Goal: Task Accomplishment & Management: Manage account settings

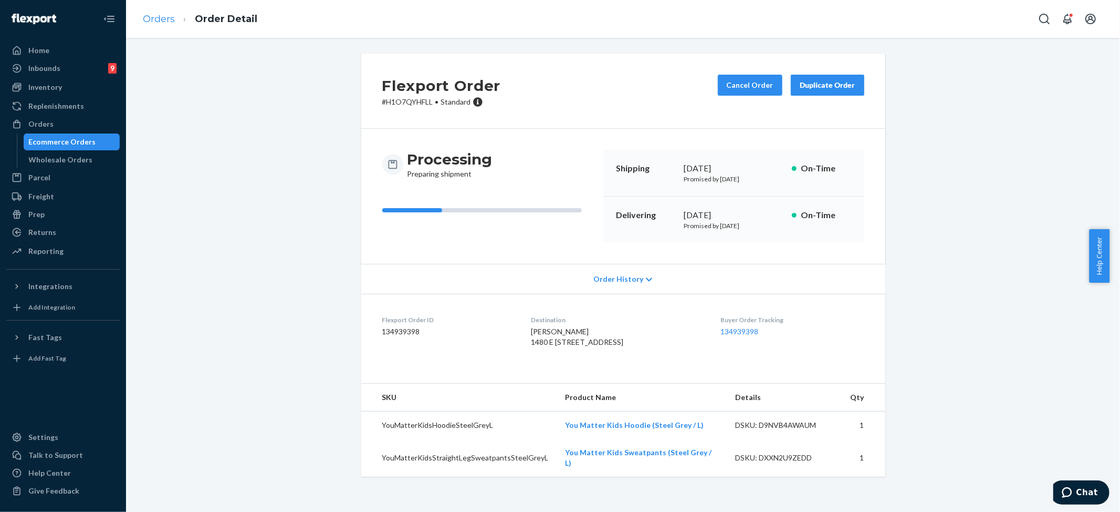
click at [163, 24] on li "Orders" at bounding box center [159, 20] width 32 height 14
click at [163, 18] on link "Orders" at bounding box center [159, 19] width 32 height 12
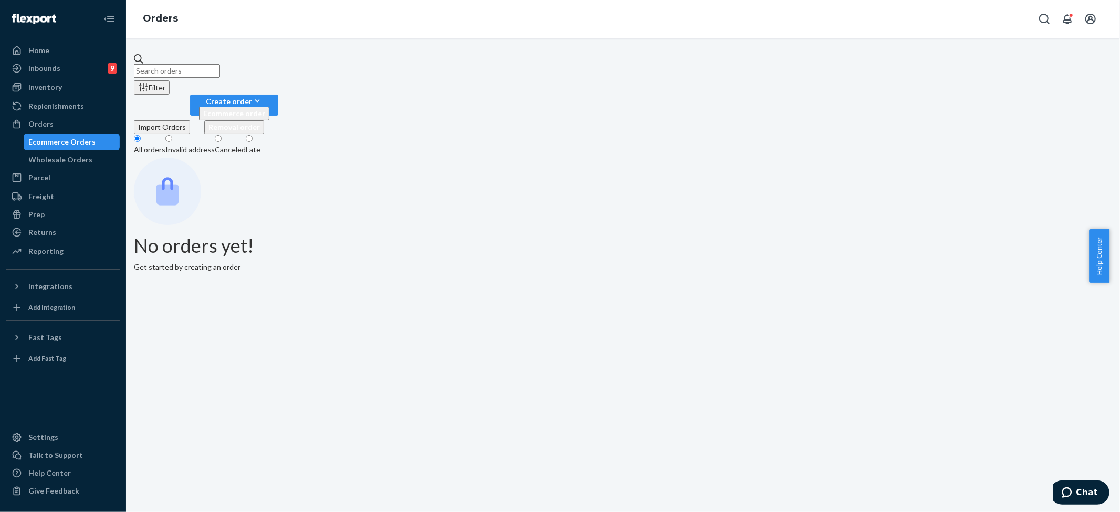
click at [220, 64] on input "text" at bounding box center [177, 71] width 86 height 14
paste input "#254506064"
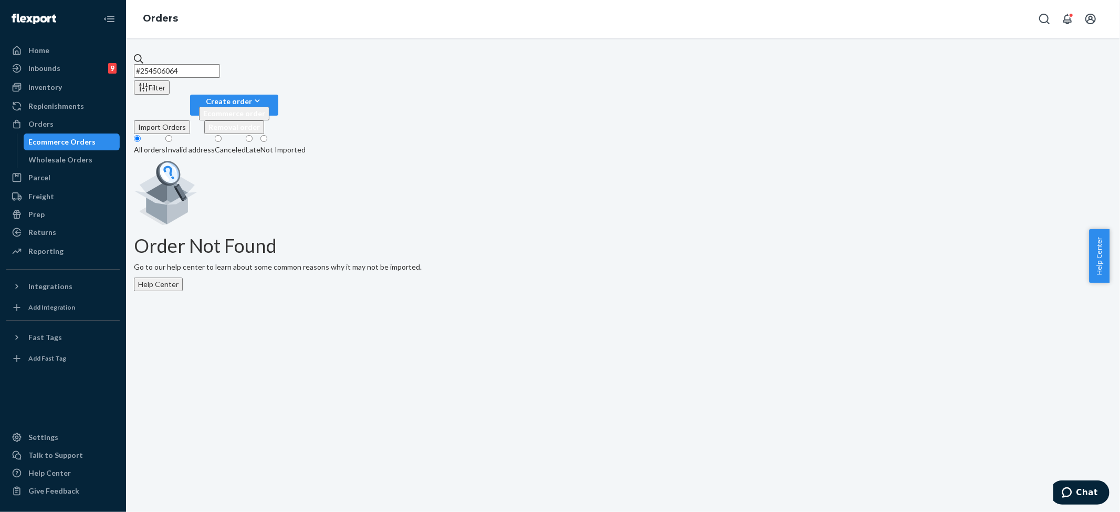
type input "#254506064"
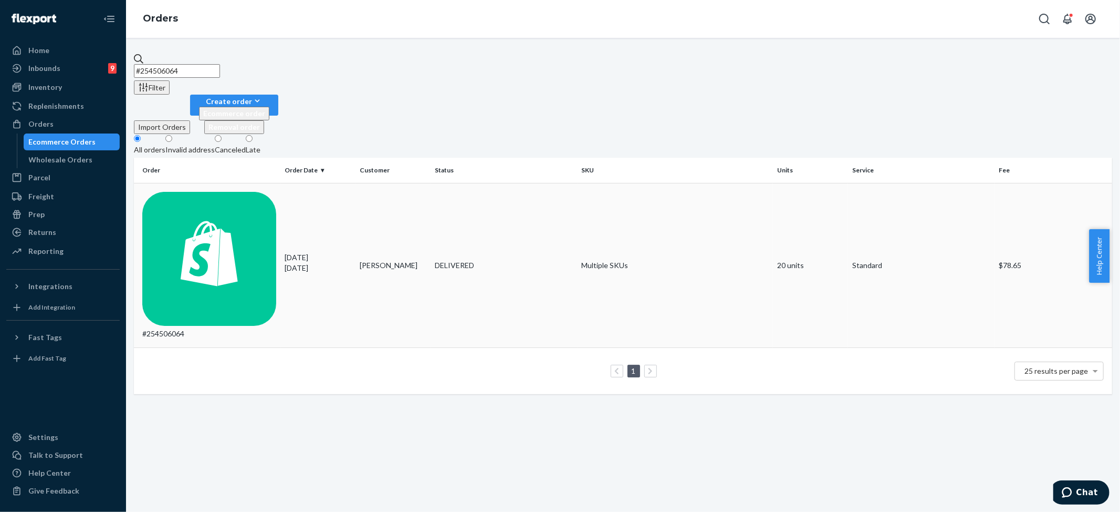
click at [578, 183] on td "Multiple SKUs" at bounding box center [676, 265] width 196 height 164
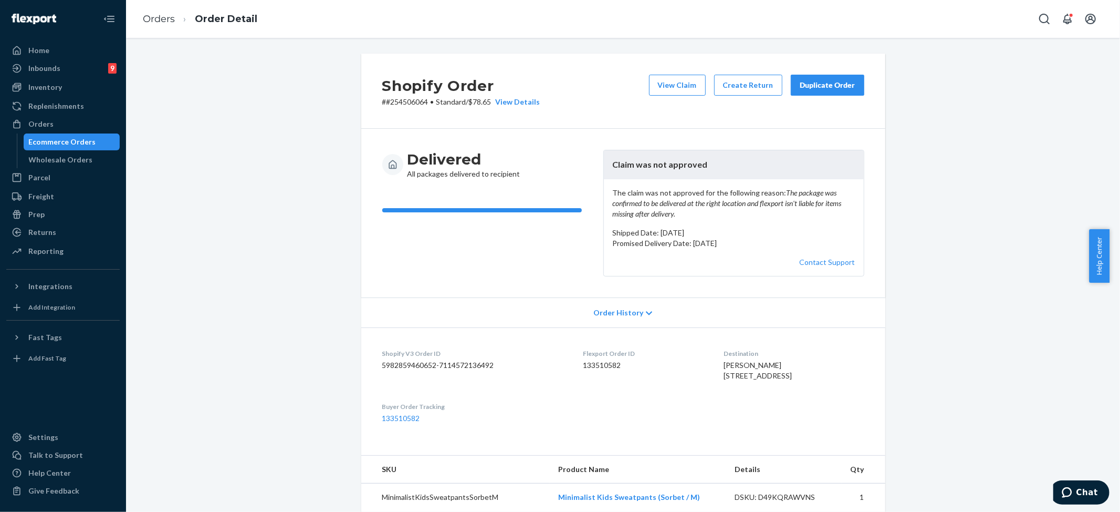
click at [807, 86] on div "Duplicate Order" at bounding box center [828, 85] width 56 height 11
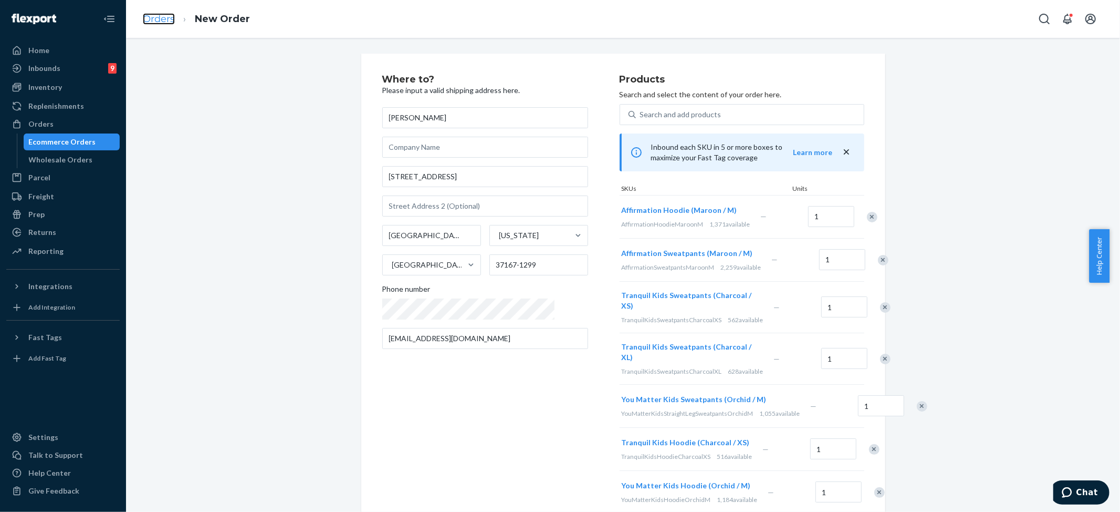
click at [159, 15] on link "Orders" at bounding box center [159, 19] width 32 height 12
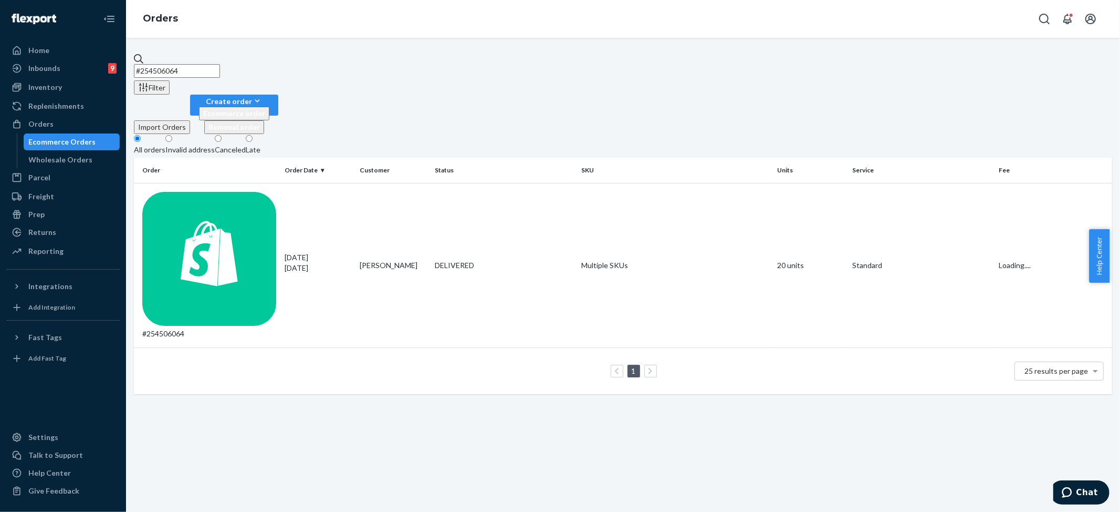
click at [197, 66] on input "#254506064" at bounding box center [177, 71] width 86 height 14
click at [777, 183] on td "20 units" at bounding box center [810, 265] width 75 height 164
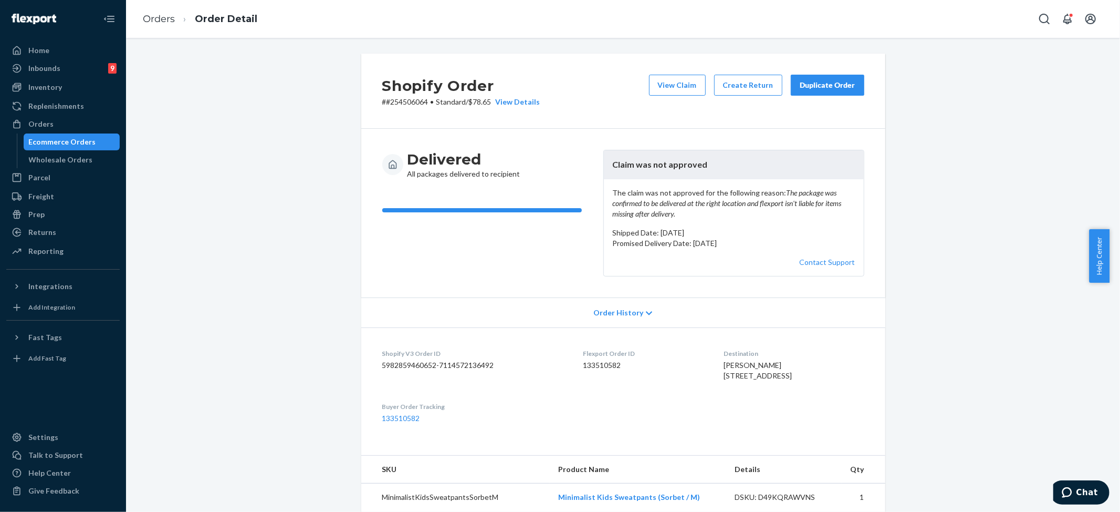
click at [816, 85] on div "Duplicate Order" at bounding box center [828, 85] width 56 height 11
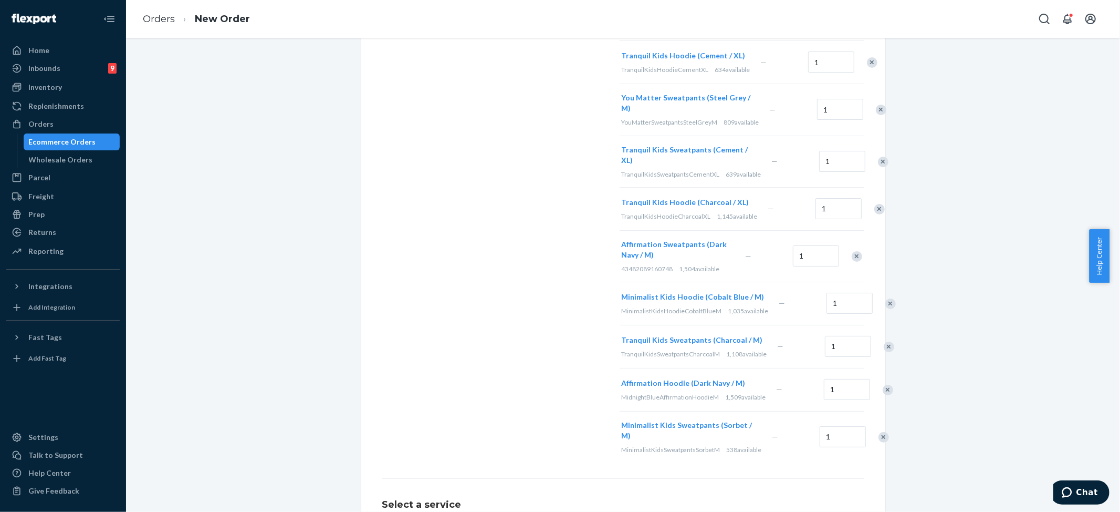
scroll to position [746, 0]
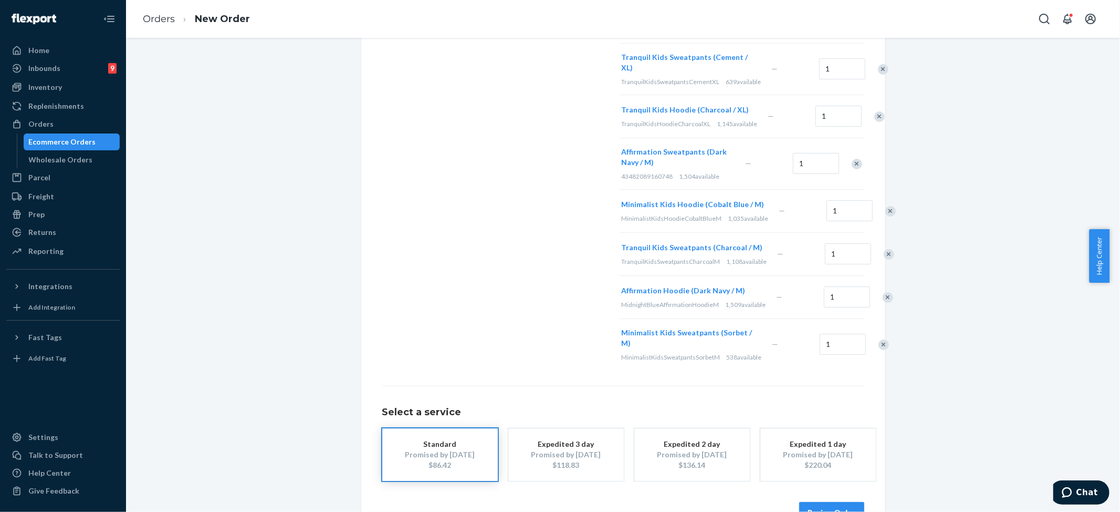
click at [851, 502] on button "Review Order" at bounding box center [831, 512] width 65 height 21
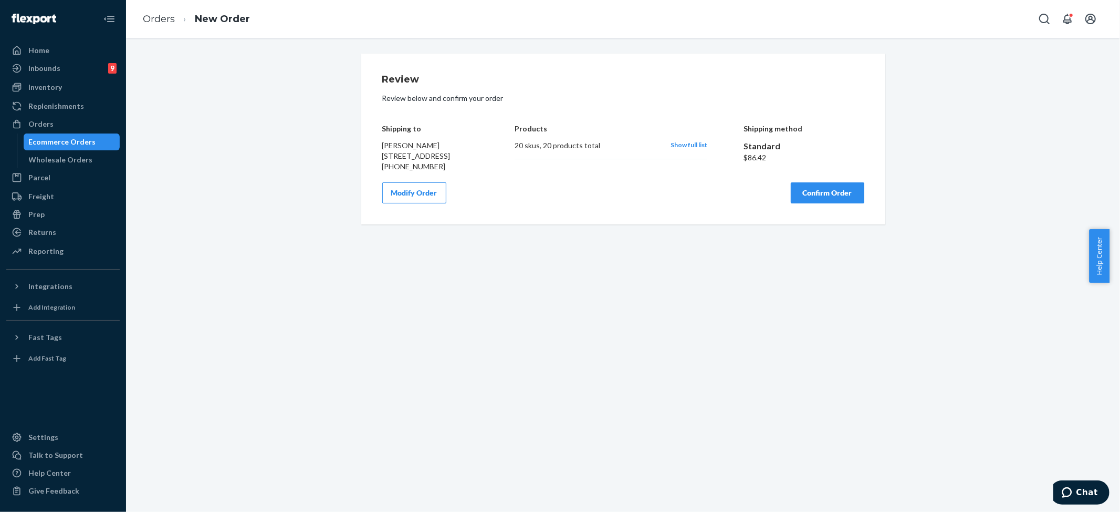
scroll to position [0, 0]
click at [825, 203] on button "Confirm Order" at bounding box center [828, 192] width 74 height 21
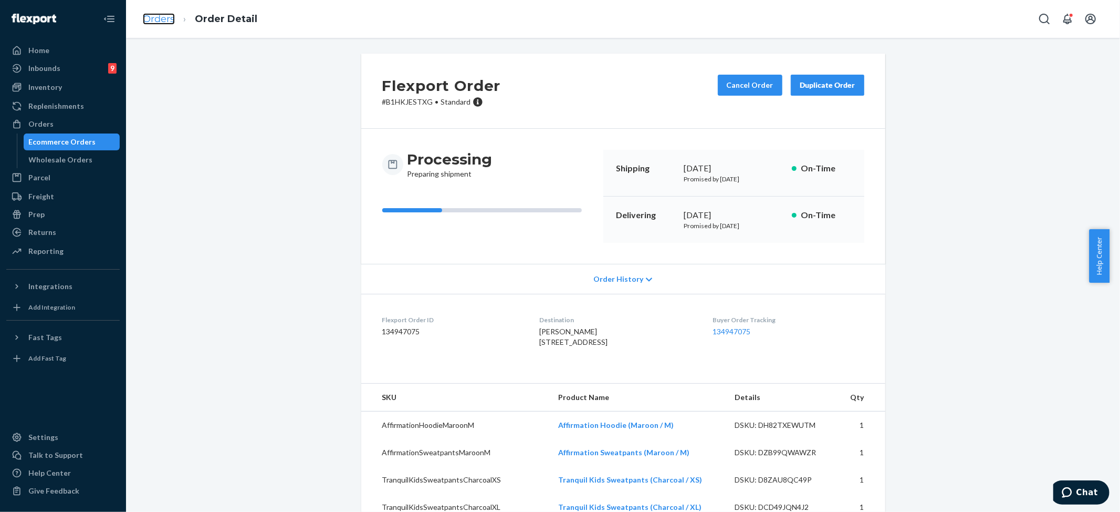
click at [154, 16] on link "Orders" at bounding box center [159, 19] width 32 height 12
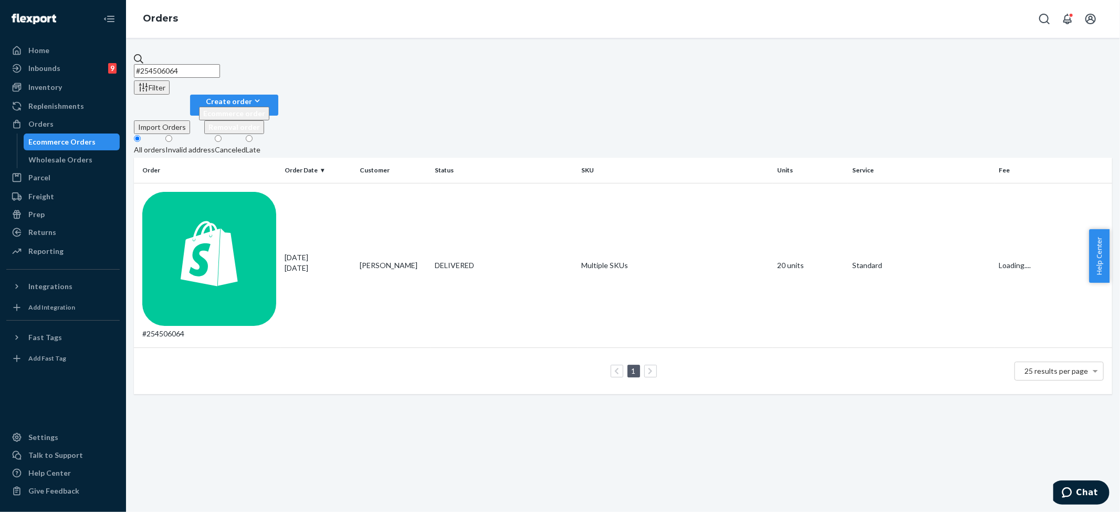
click at [187, 71] on input "#254506064" at bounding box center [177, 71] width 86 height 14
click at [186, 71] on input "#254506064" at bounding box center [177, 71] width 86 height 14
paste input "24376"
type input "#254524376"
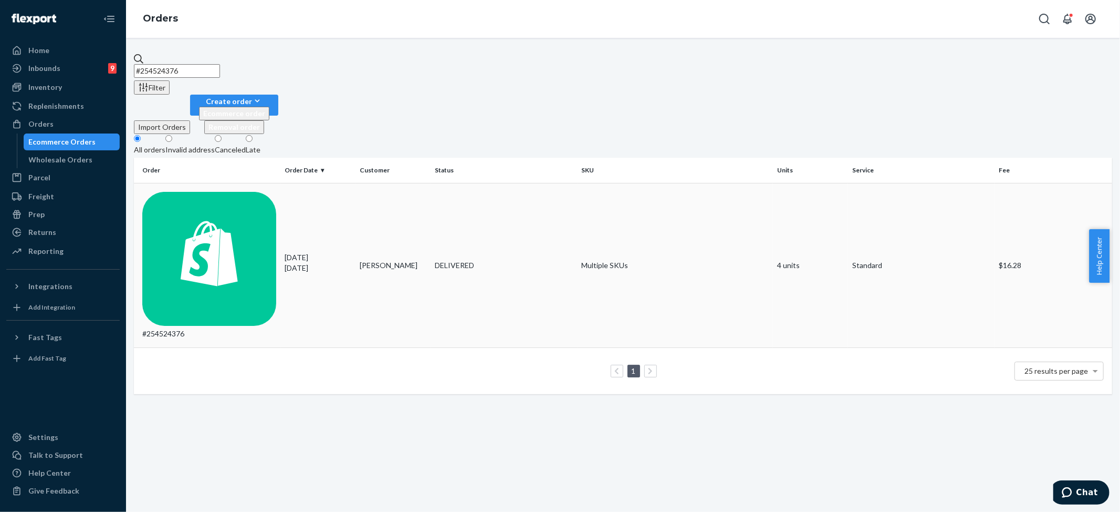
click at [478, 260] on div "DELIVERED" at bounding box center [504, 265] width 138 height 11
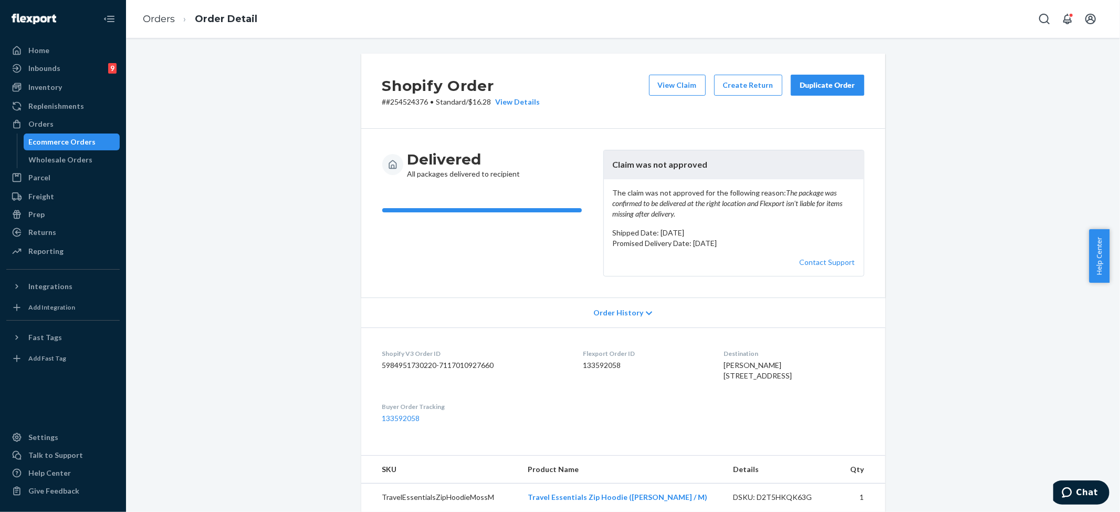
click at [660, 218] on em "The package was confirmed to be delivered at the right location and Flexport is…" at bounding box center [727, 203] width 230 height 30
click at [661, 218] on em "The package was confirmed to be delivered at the right location and Flexport is…" at bounding box center [727, 203] width 230 height 30
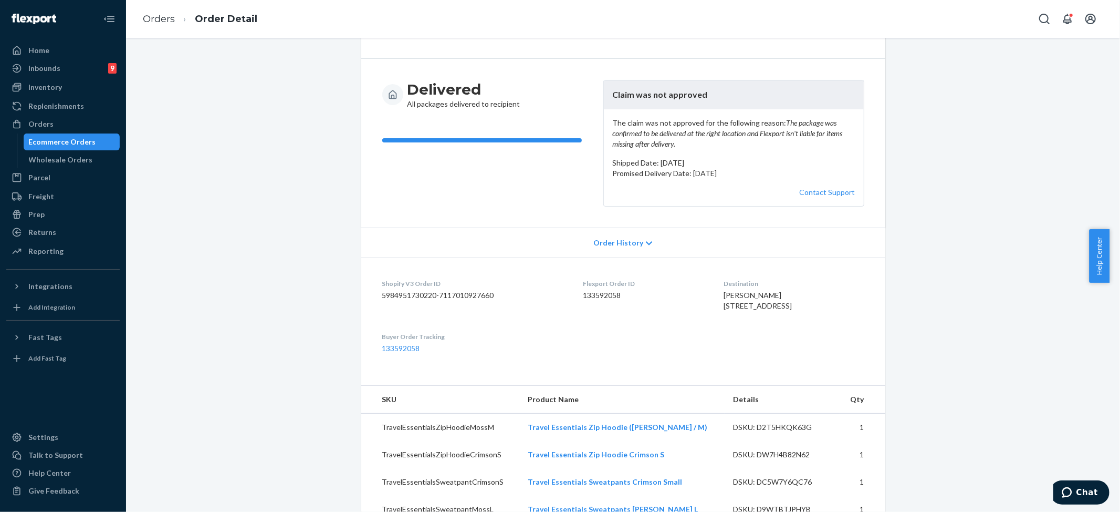
scroll to position [140, 0]
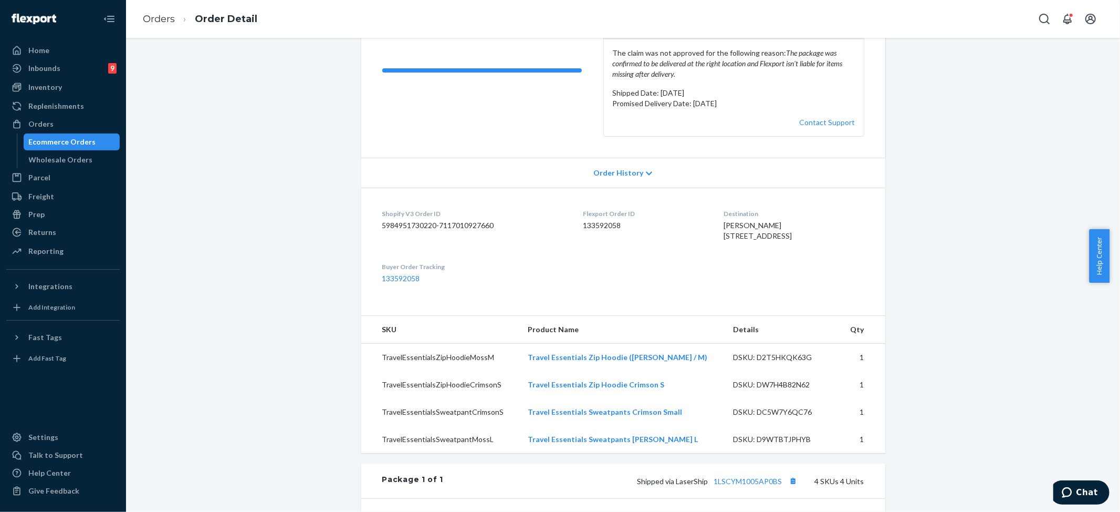
drag, startPoint x: 677, startPoint y: 243, endPoint x: 788, endPoint y: 255, distance: 110.9
click at [788, 240] on span "[PERSON_NAME] [STREET_ADDRESS]" at bounding box center [758, 230] width 68 height 19
copy span "[STREET_ADDRESS]"
